Goal: Find specific page/section: Find specific page/section

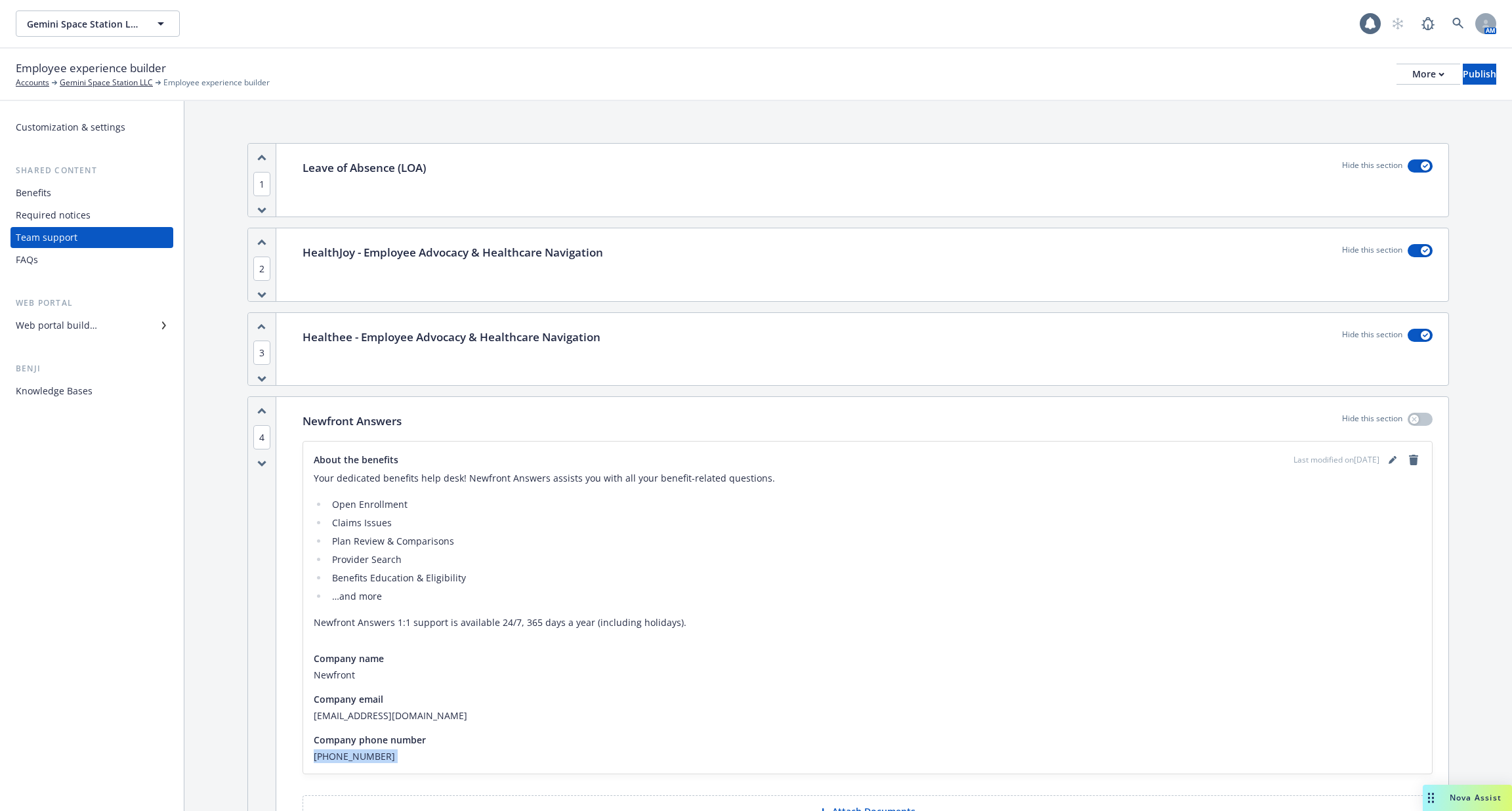
scroll to position [360, 0]
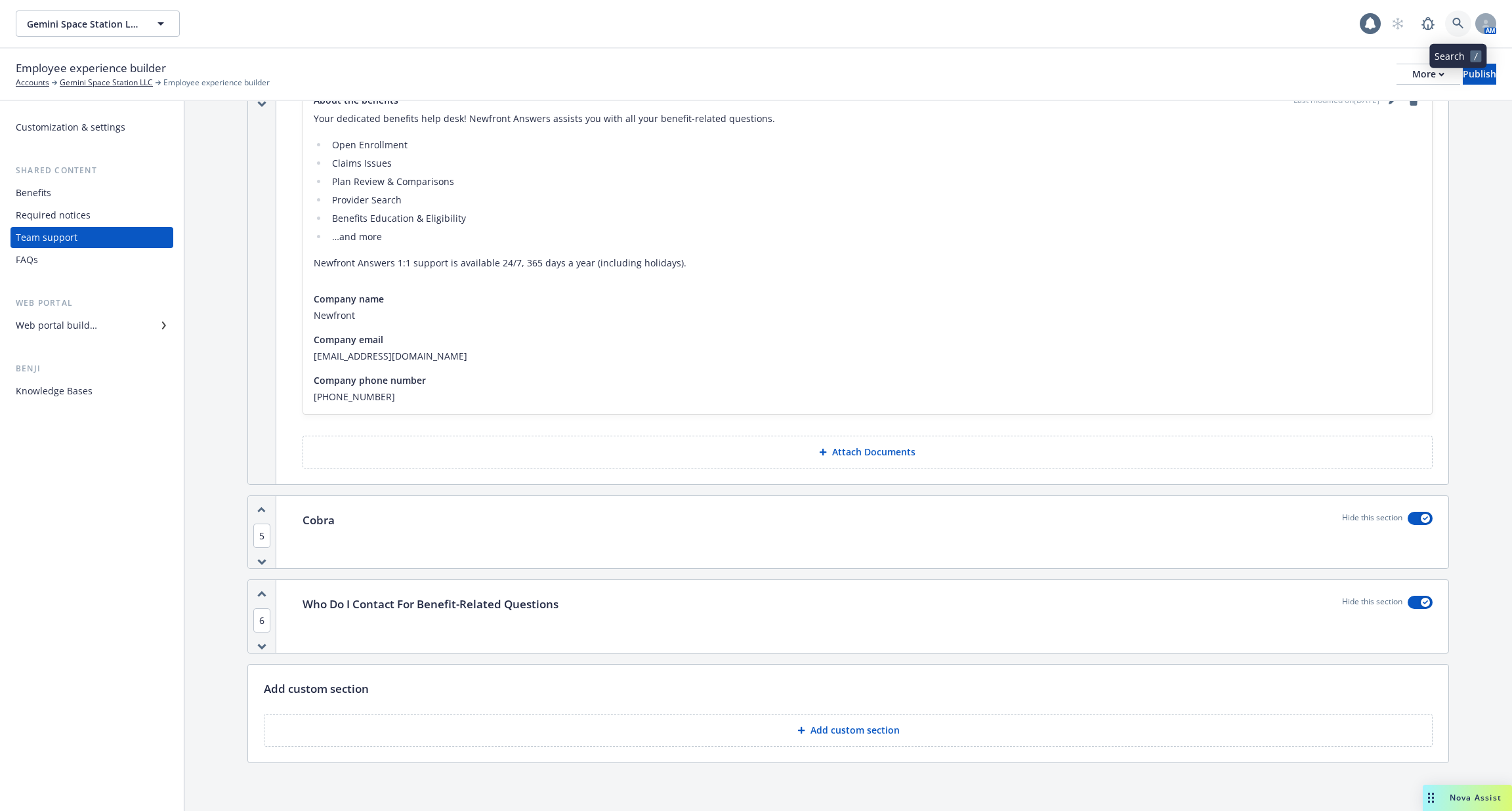
click at [1454, 21] on icon at bounding box center [1458, 23] width 12 height 12
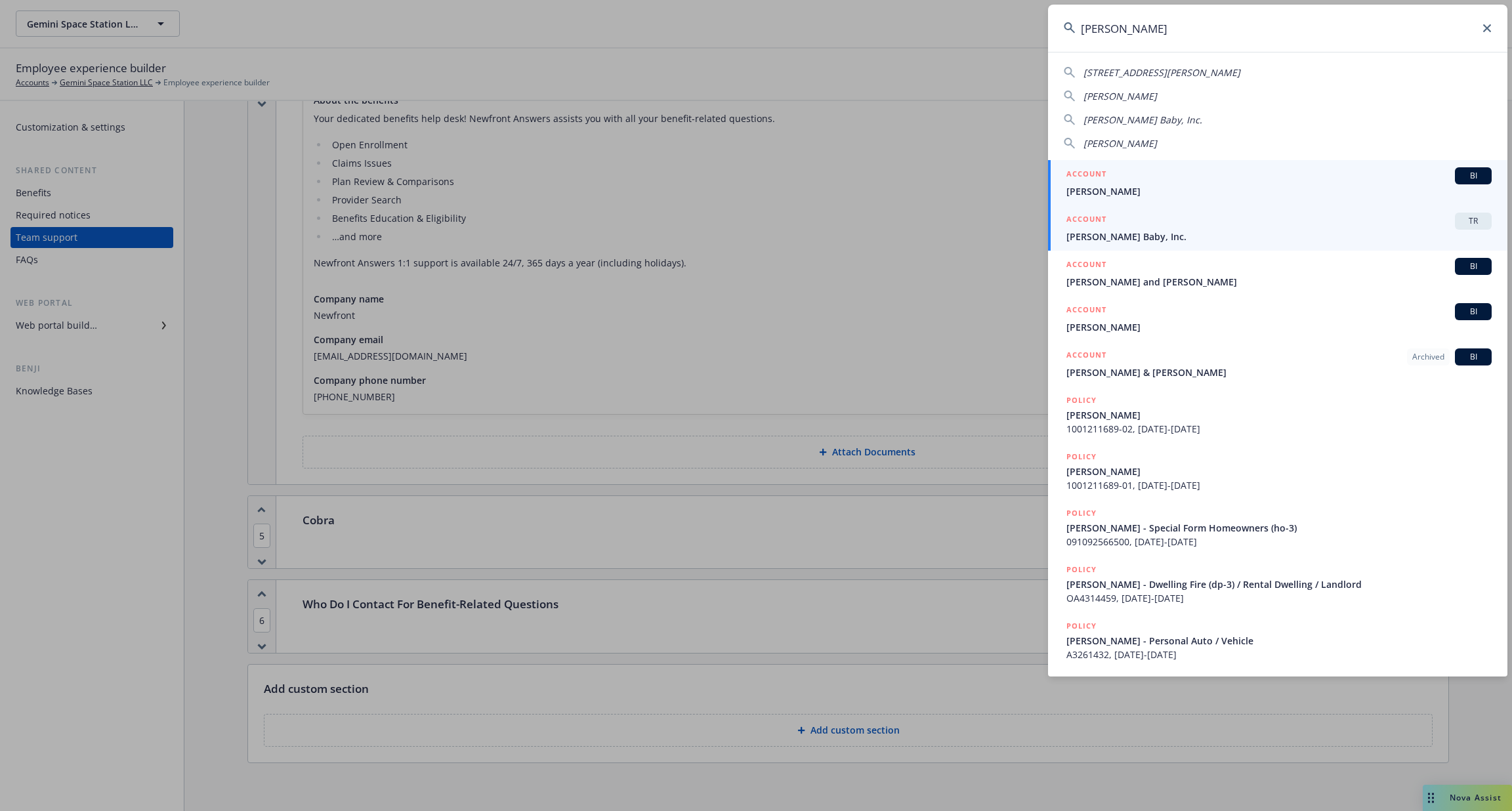
type input "[PERSON_NAME]"
click at [1356, 223] on div "ACCOUNT TR" at bounding box center [1279, 221] width 425 height 17
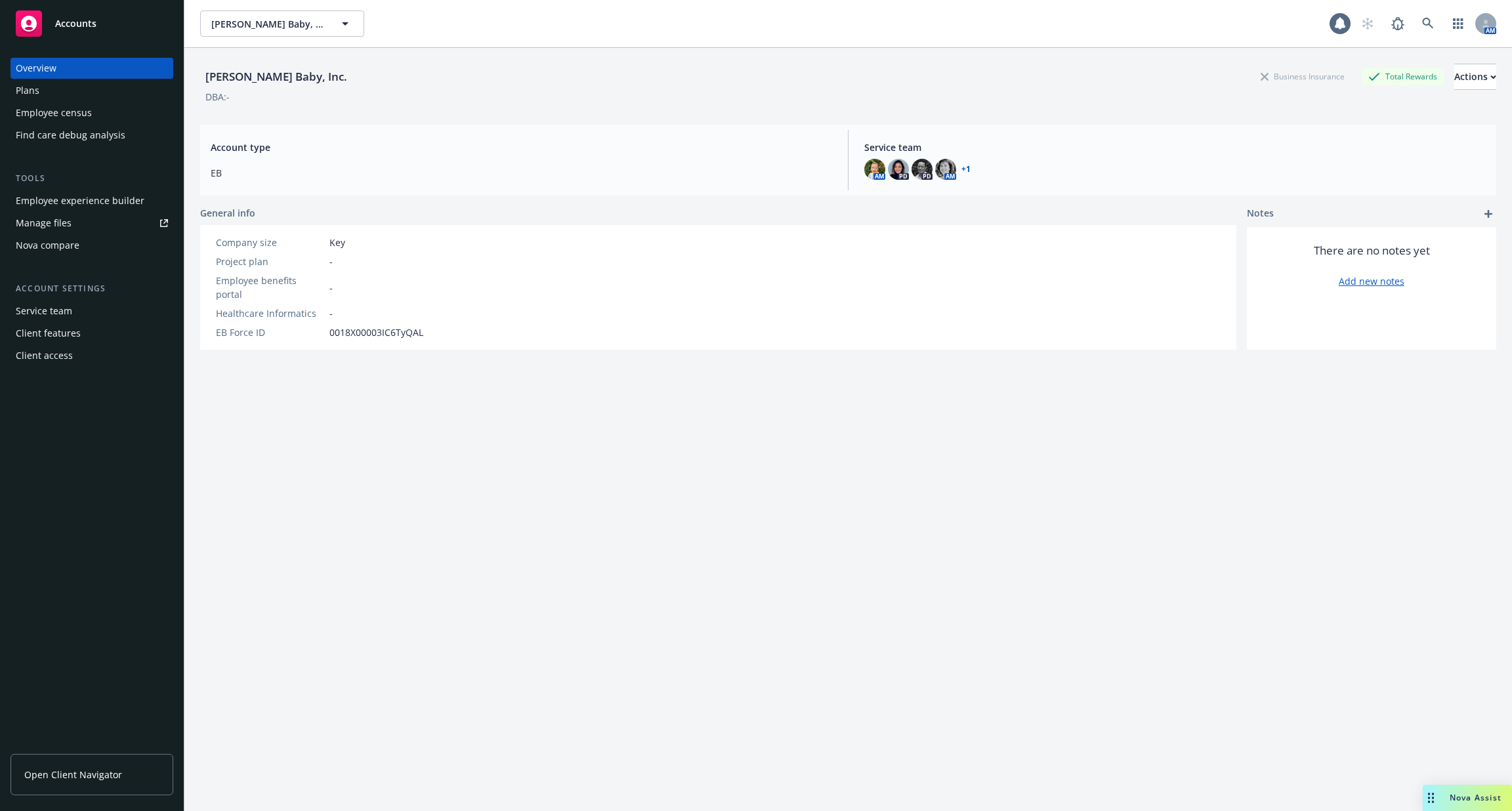
click at [116, 198] on div "Employee experience builder" at bounding box center [80, 200] width 129 height 21
